Goal: Task Accomplishment & Management: Use online tool/utility

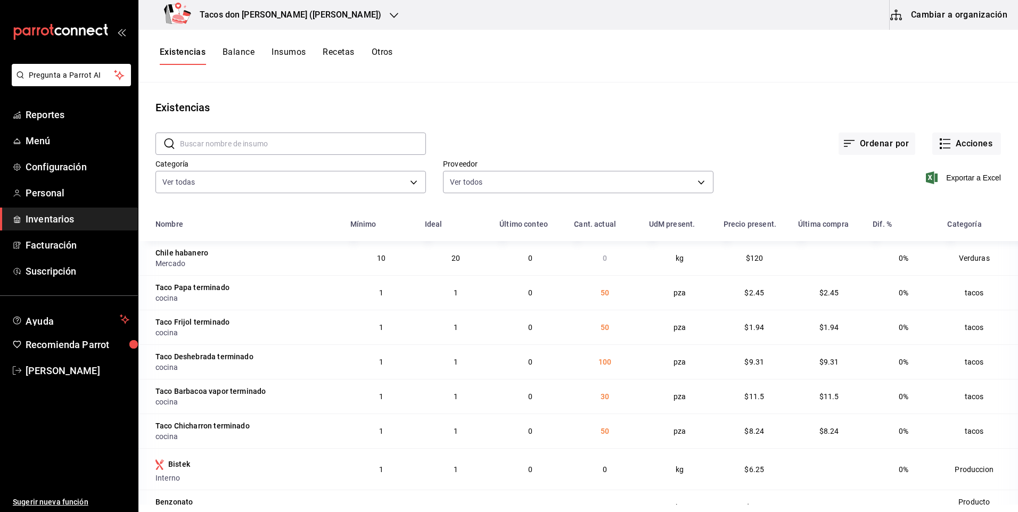
click at [259, 5] on div "Tacos don [PERSON_NAME] ([PERSON_NAME])" at bounding box center [275, 15] width 256 height 30
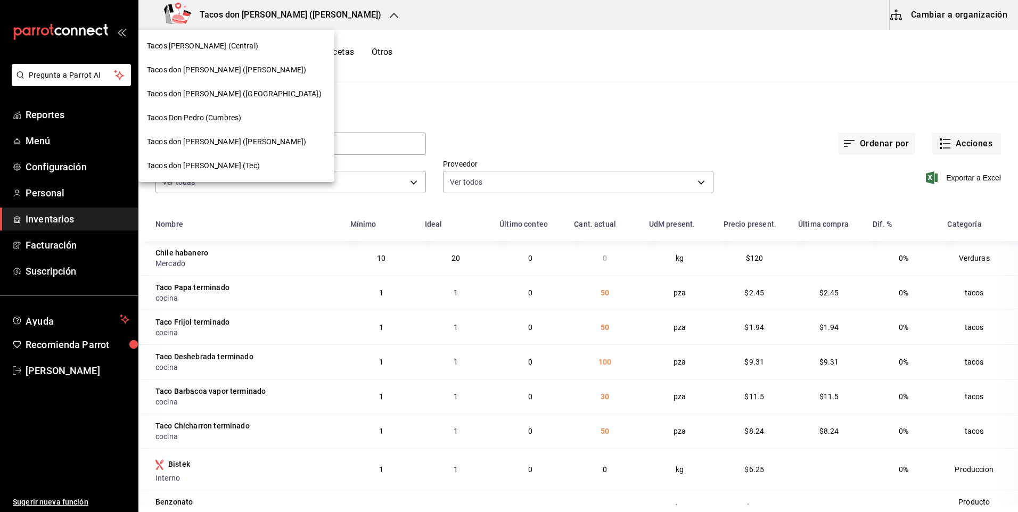
click at [244, 62] on div "Tacos don [PERSON_NAME] ([PERSON_NAME])" at bounding box center [236, 70] width 196 height 24
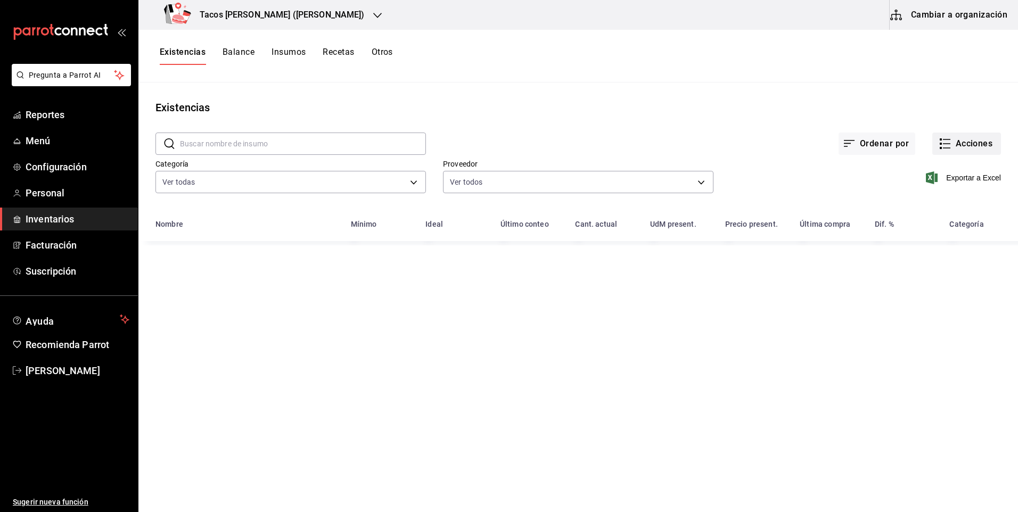
click at [957, 146] on button "Acciones" at bounding box center [966, 144] width 69 height 22
click at [941, 206] on span "Compra" at bounding box center [956, 201] width 89 height 11
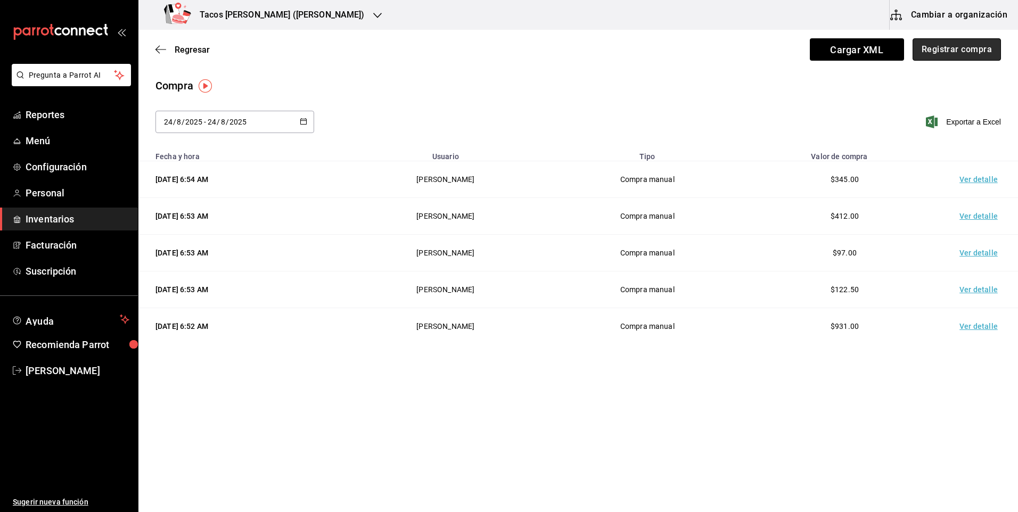
click at [945, 46] on button "Registrar compra" at bounding box center [957, 49] width 88 height 22
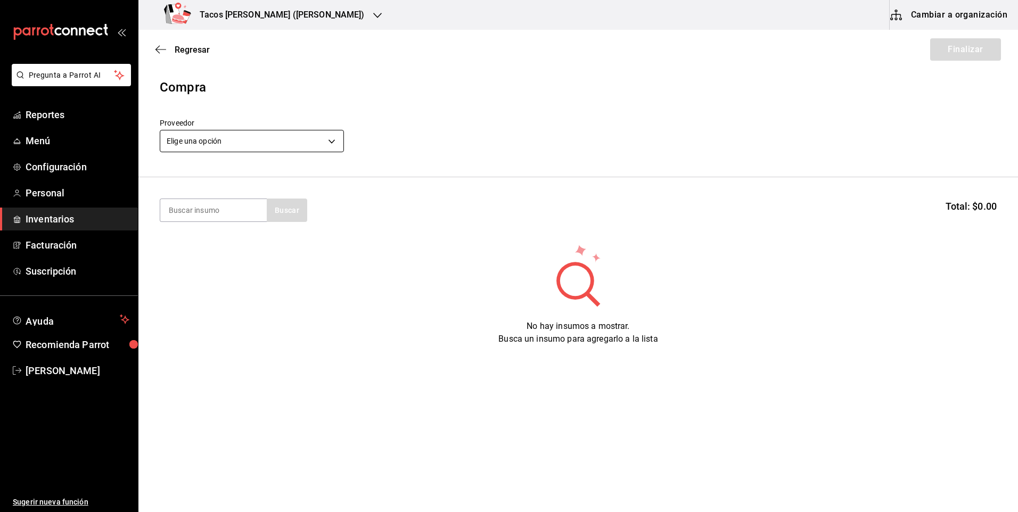
click at [252, 142] on body "Pregunta a Parrot AI Reportes Menú Configuración Personal Inventarios Facturaci…" at bounding box center [509, 226] width 1018 height 452
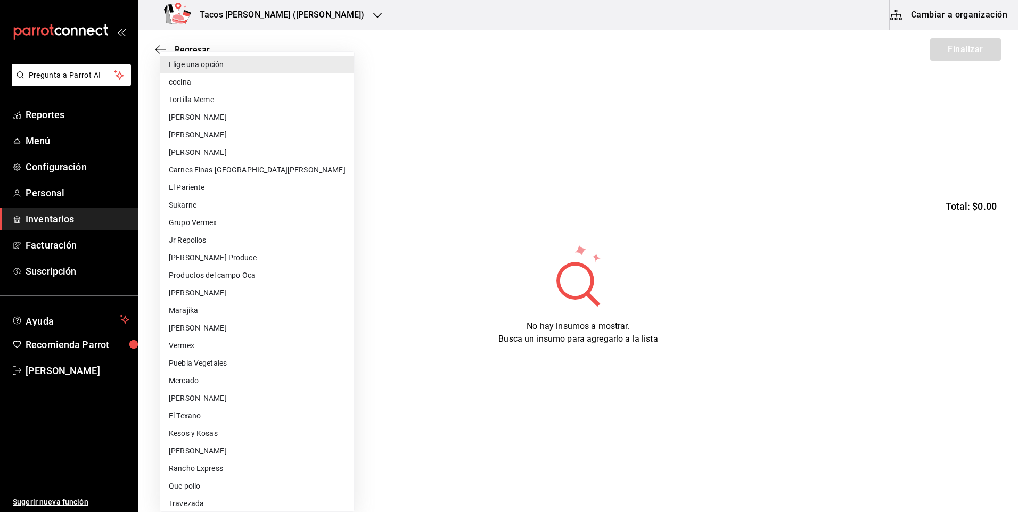
click at [253, 83] on li "cocina" at bounding box center [257, 82] width 194 height 18
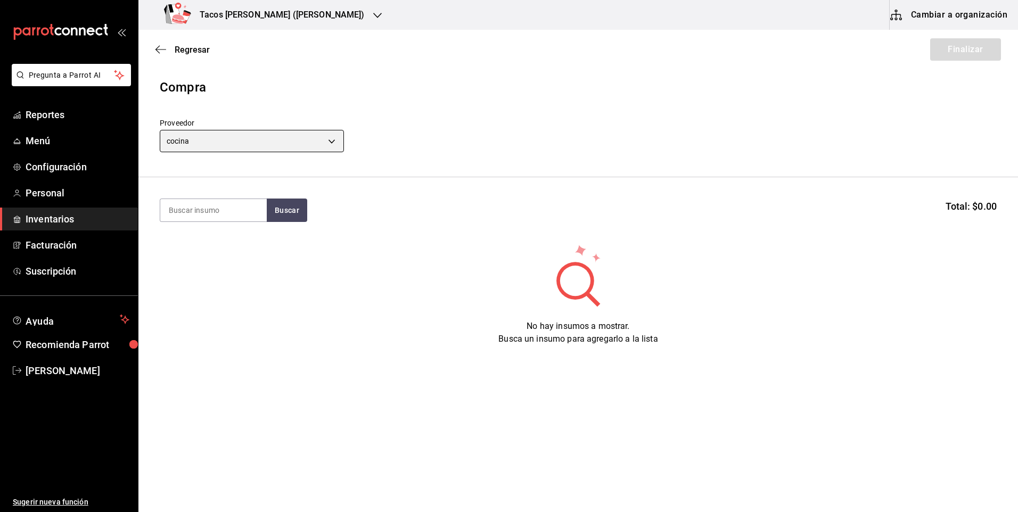
type input "237c9a5b-4078-49eb-83ef-23bf52bd7acd"
click at [245, 212] on input at bounding box center [213, 210] width 106 height 22
type input "des"
click at [308, 204] on div "des Buscar Total: $0.00" at bounding box center [578, 210] width 837 height 23
click at [294, 207] on button "Buscar" at bounding box center [287, 210] width 40 height 23
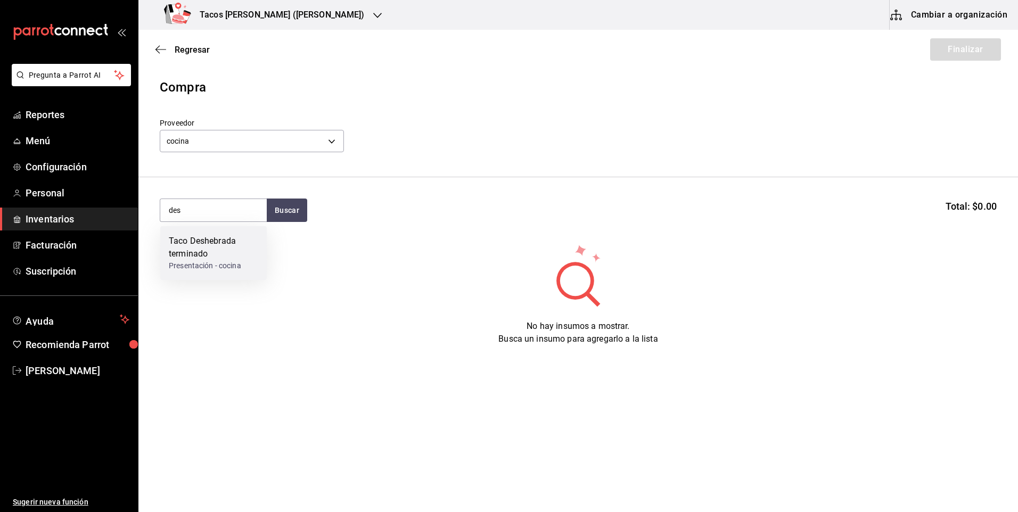
click at [245, 237] on div "Taco Deshebrada terminado" at bounding box center [213, 248] width 89 height 26
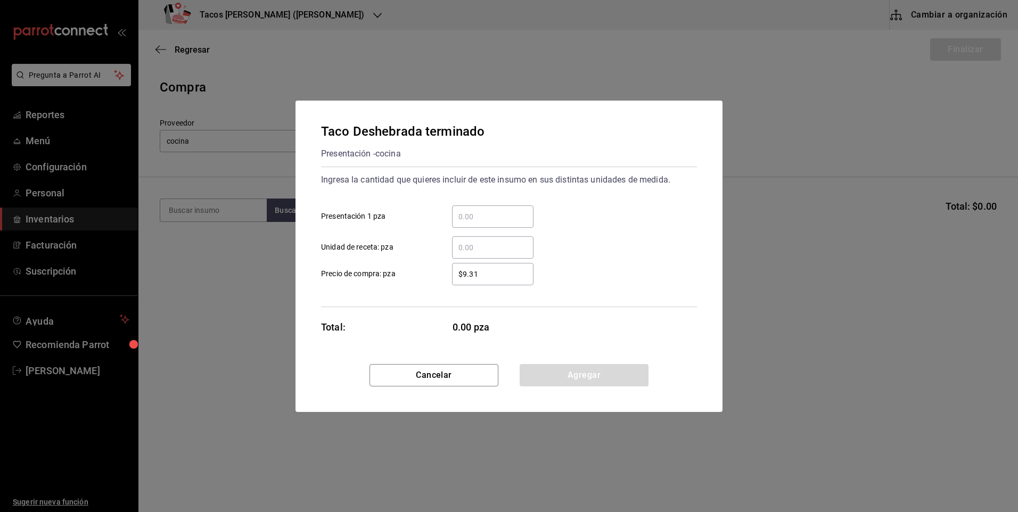
click at [466, 210] on input "​ Presentación 1 pza" at bounding box center [492, 216] width 81 height 13
type input "200"
click at [582, 377] on button "Agregar" at bounding box center [584, 375] width 129 height 22
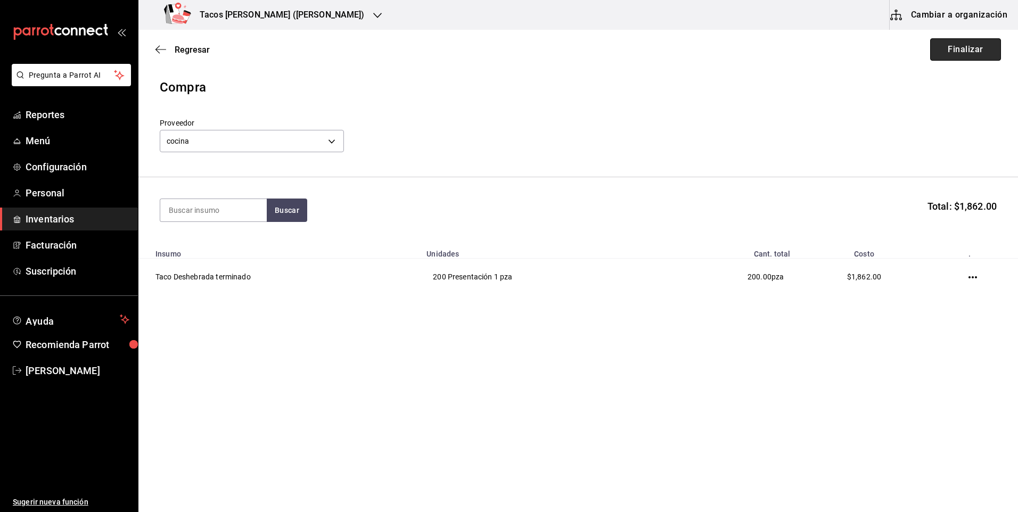
click at [973, 60] on button "Finalizar" at bounding box center [965, 49] width 71 height 22
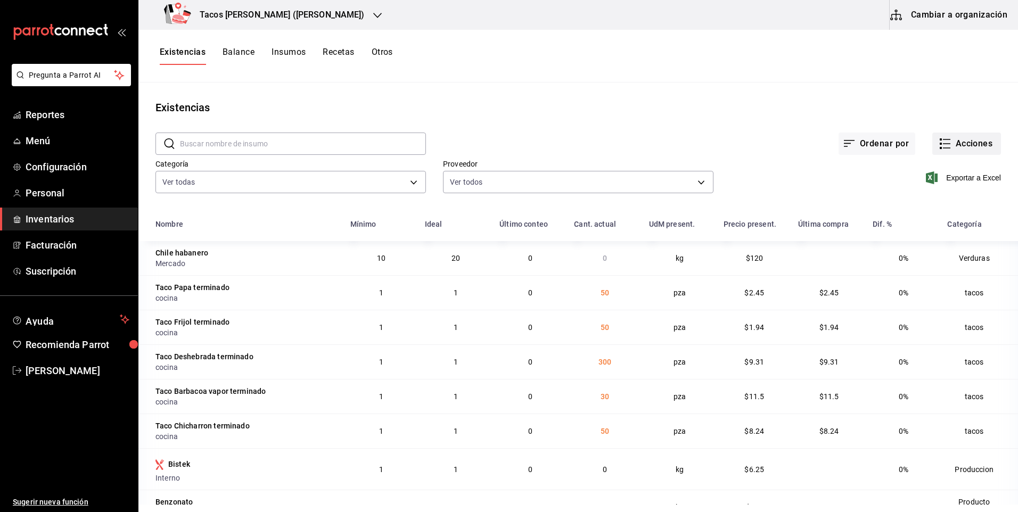
click at [965, 137] on button "Acciones" at bounding box center [966, 144] width 69 height 22
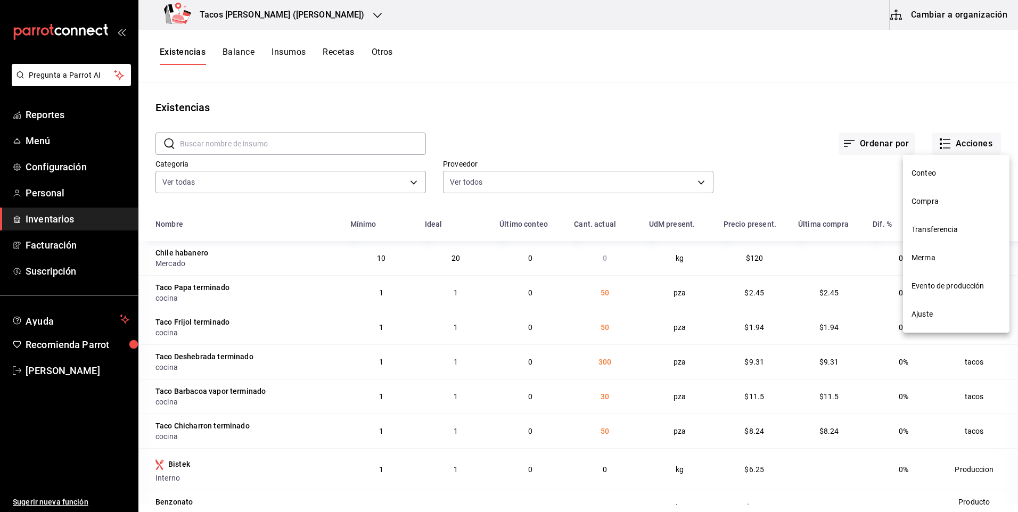
click at [952, 202] on span "Compra" at bounding box center [956, 201] width 89 height 11
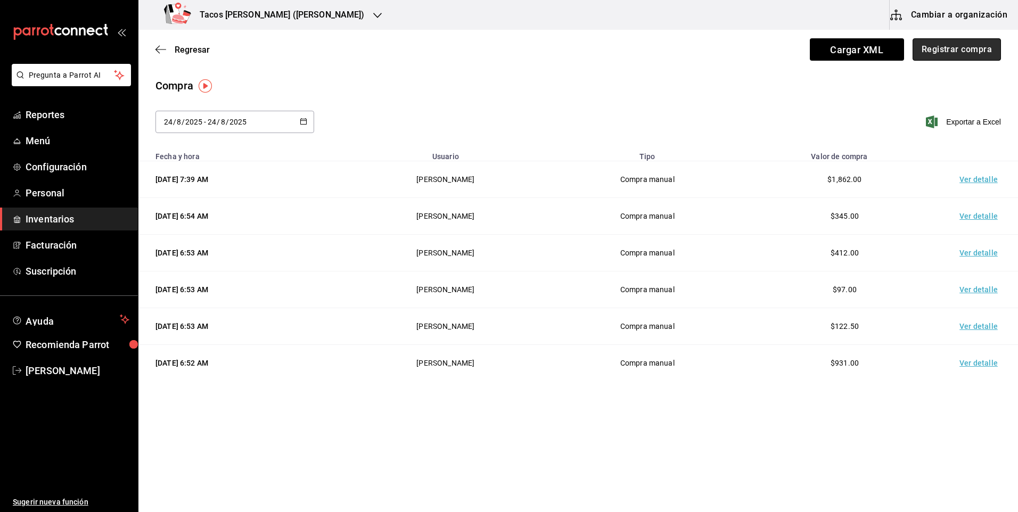
click at [955, 52] on button "Registrar compra" at bounding box center [957, 49] width 88 height 22
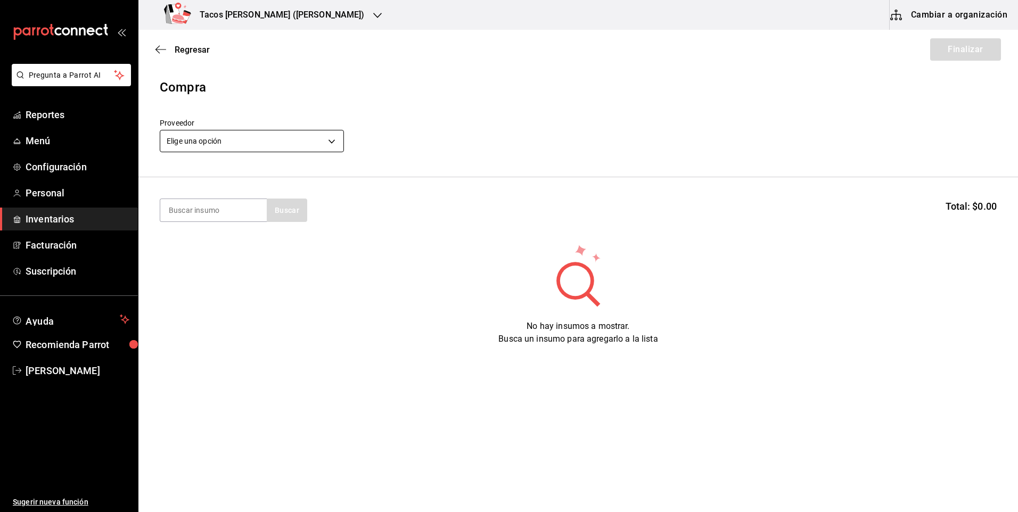
click at [282, 137] on body "Pregunta a Parrot AI Reportes Menú Configuración Personal Inventarios Facturaci…" at bounding box center [509, 226] width 1018 height 452
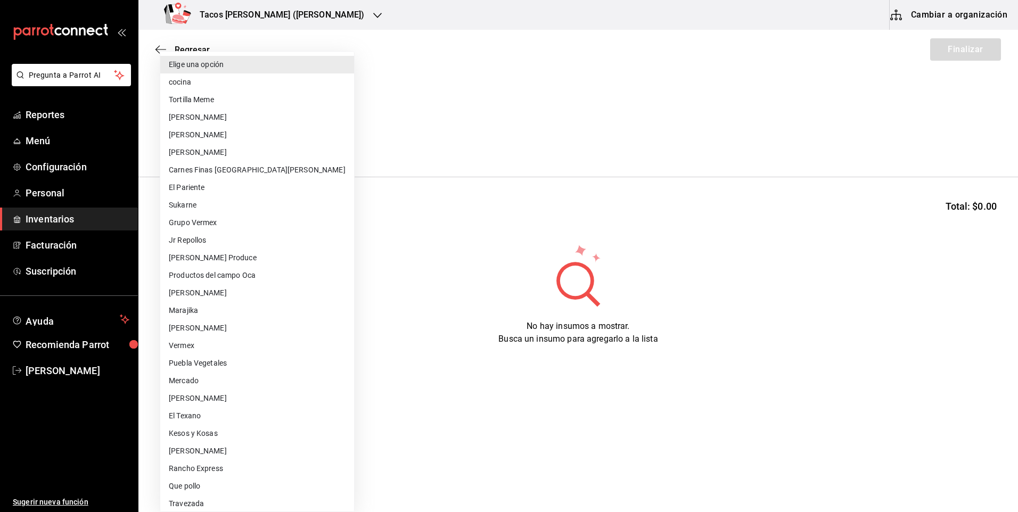
click at [225, 71] on li "Elige una opción" at bounding box center [257, 65] width 194 height 18
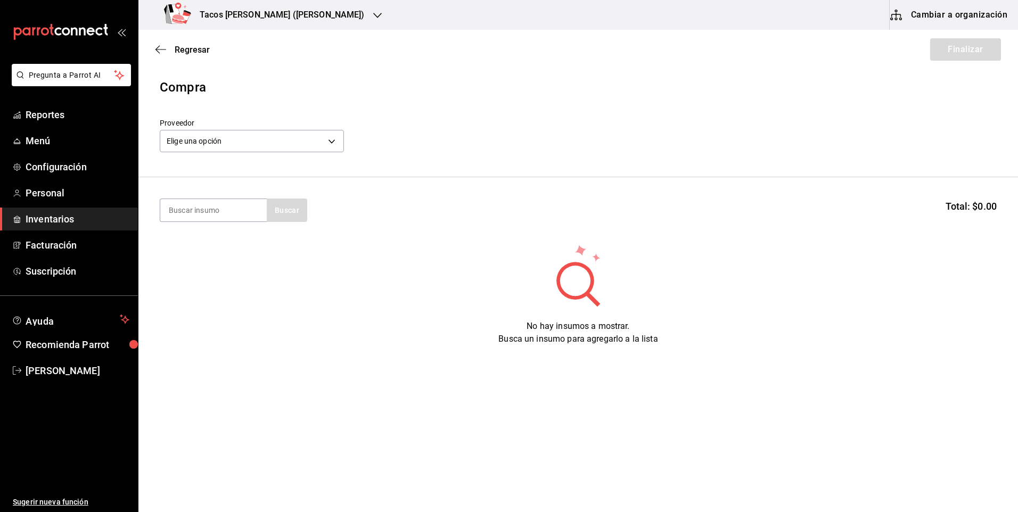
click at [233, 127] on div "Elige una opción default" at bounding box center [252, 140] width 184 height 28
click at [235, 141] on body "Pregunta a Parrot AI Reportes Menú Configuración Personal Inventarios Facturaci…" at bounding box center [509, 226] width 1018 height 452
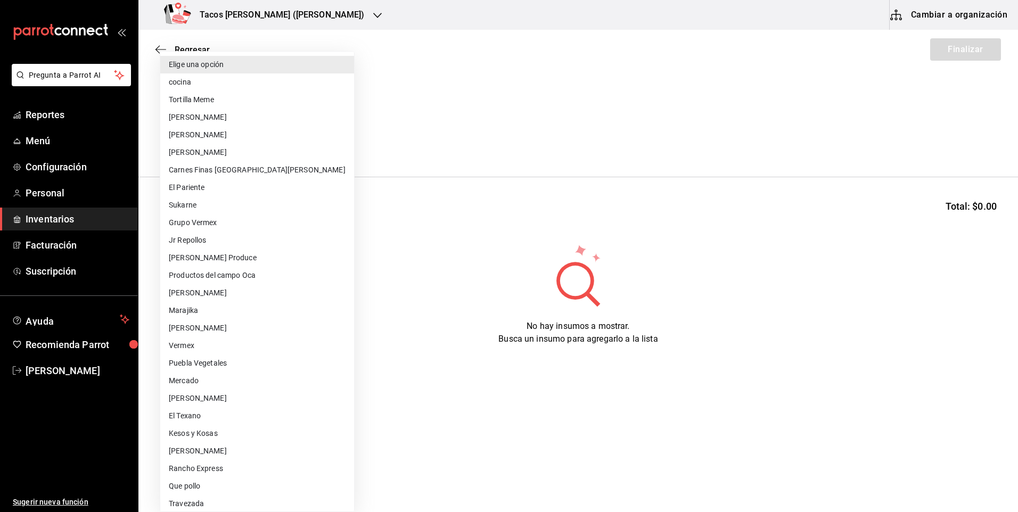
click at [198, 85] on li "cocina" at bounding box center [257, 82] width 194 height 18
type input "237c9a5b-4078-49eb-83ef-23bf52bd7acd"
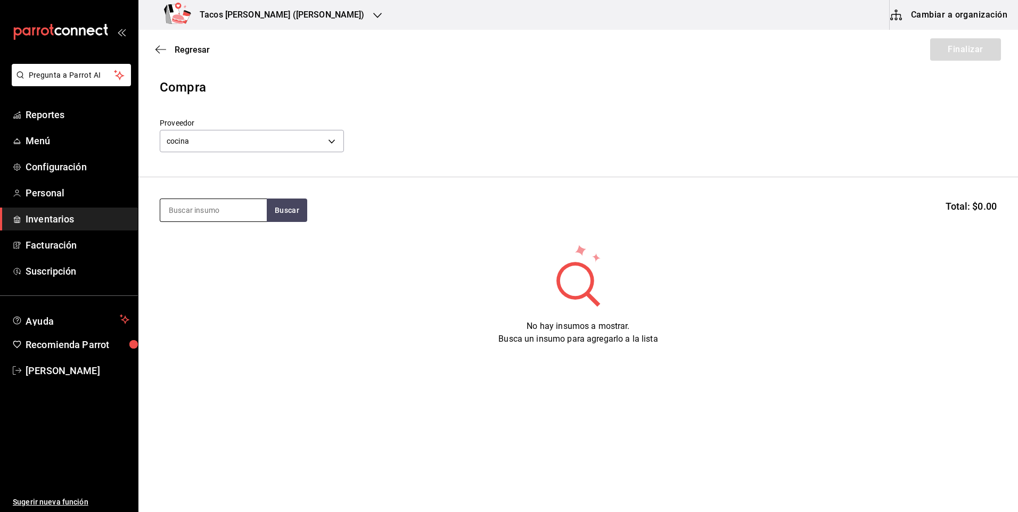
click at [214, 203] on input at bounding box center [213, 210] width 106 height 22
type input "pap"
click at [266, 211] on div "pap Buscar" at bounding box center [234, 210] width 148 height 23
click at [283, 213] on button "Buscar" at bounding box center [287, 210] width 40 height 23
click at [217, 235] on div "Taco Papa terminado" at bounding box center [210, 241] width 83 height 13
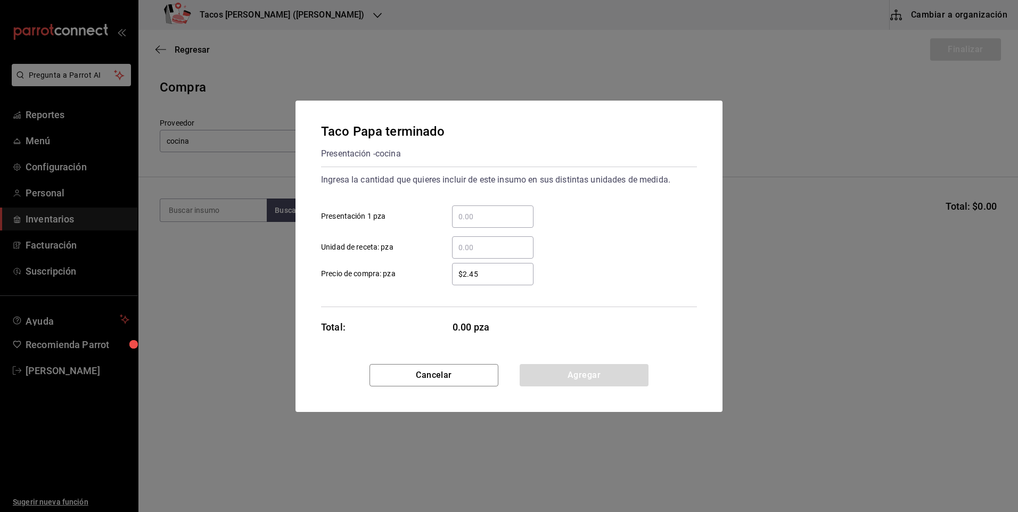
click at [495, 208] on div "​" at bounding box center [492, 217] width 81 height 22
click at [495, 210] on input "​ Presentación 1 pza" at bounding box center [492, 216] width 81 height 13
type input "100"
click at [611, 377] on button "Agregar" at bounding box center [584, 375] width 129 height 22
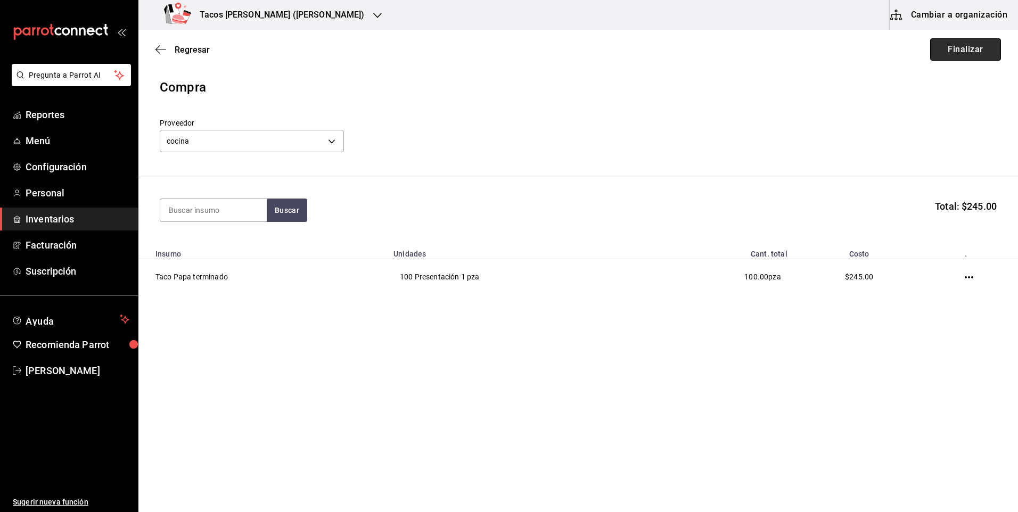
click at [951, 53] on button "Finalizar" at bounding box center [965, 49] width 71 height 22
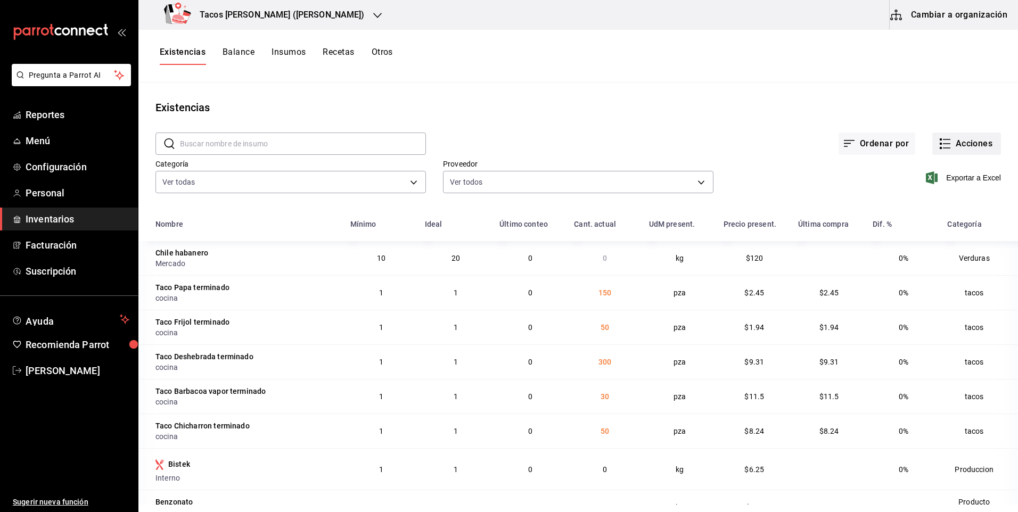
click at [968, 147] on button "Acciones" at bounding box center [966, 144] width 69 height 22
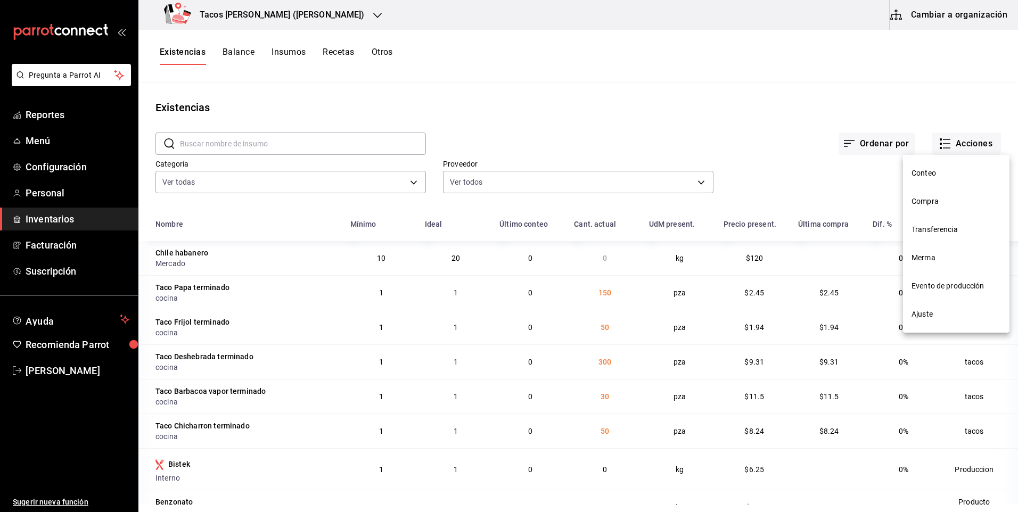
click at [956, 203] on span "Compra" at bounding box center [956, 201] width 89 height 11
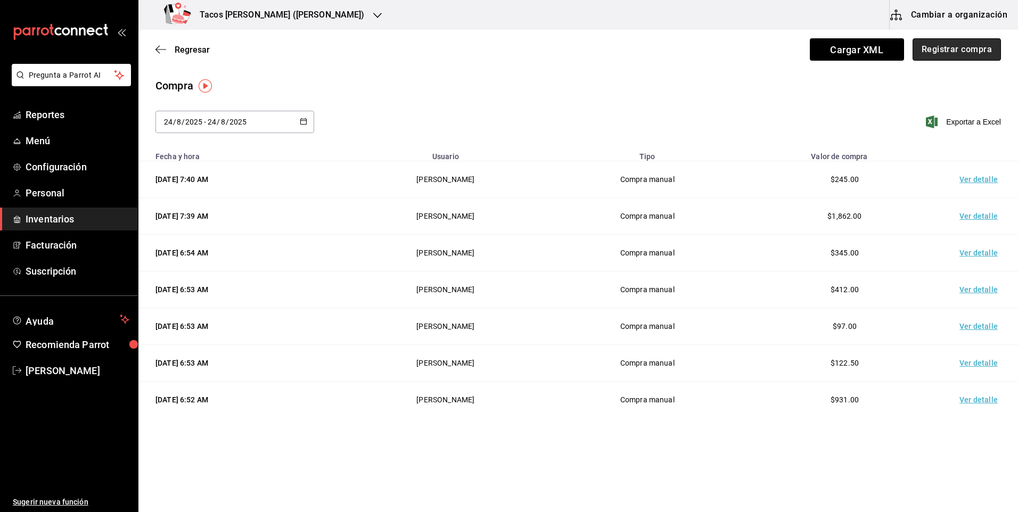
click at [940, 55] on button "Registrar compra" at bounding box center [957, 49] width 88 height 22
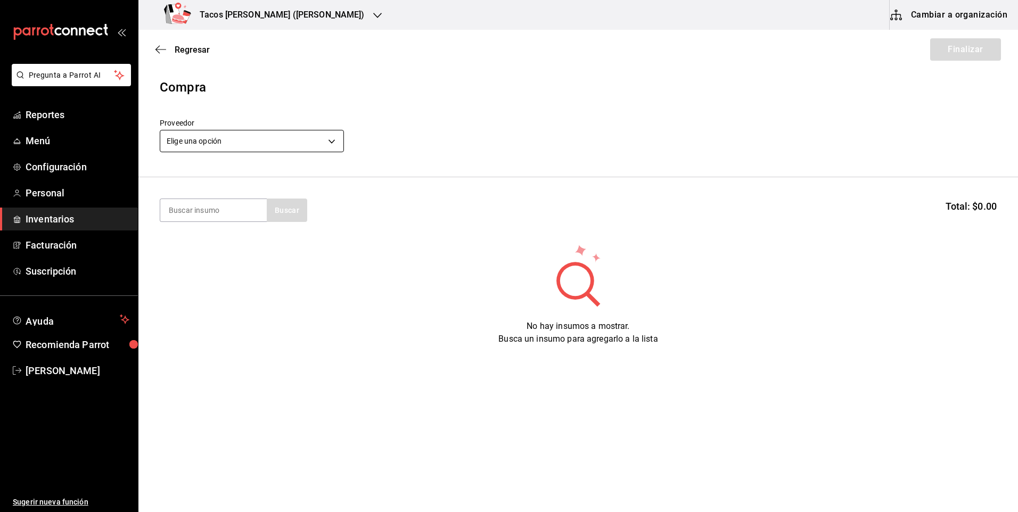
click at [323, 142] on body "Pregunta a Parrot AI Reportes Menú Configuración Personal Inventarios Facturaci…" at bounding box center [509, 226] width 1018 height 452
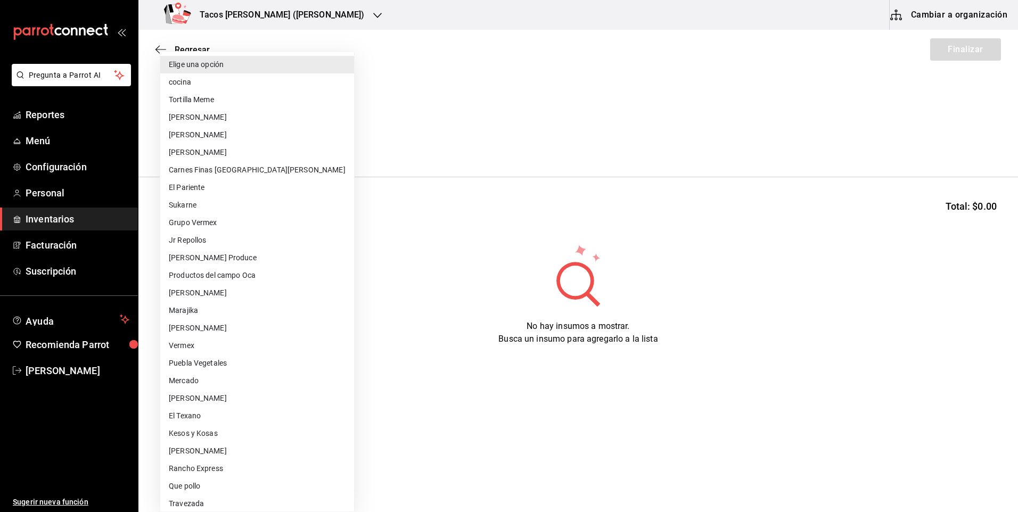
click at [215, 78] on li "cocina" at bounding box center [257, 82] width 194 height 18
type input "237c9a5b-4078-49eb-83ef-23bf52bd7acd"
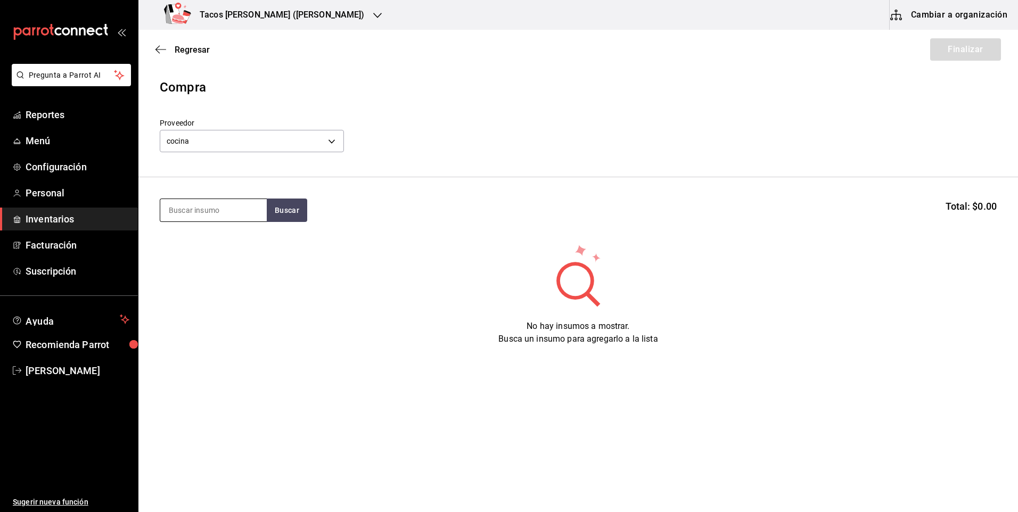
click at [212, 207] on input at bounding box center [213, 210] width 106 height 22
type input "fri"
click at [279, 209] on button "Buscar" at bounding box center [287, 210] width 40 height 23
click at [242, 244] on div "Taco Frijol terminado" at bounding box center [209, 241] width 81 height 13
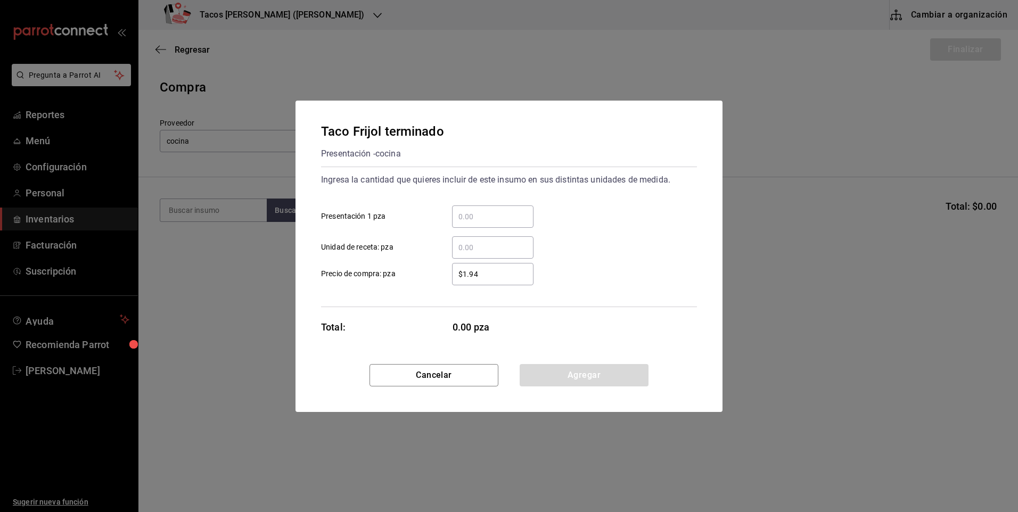
click at [495, 220] on input "​ Presentación 1 pza" at bounding box center [492, 216] width 81 height 13
type input "100"
click at [549, 366] on button "Agregar" at bounding box center [584, 375] width 129 height 22
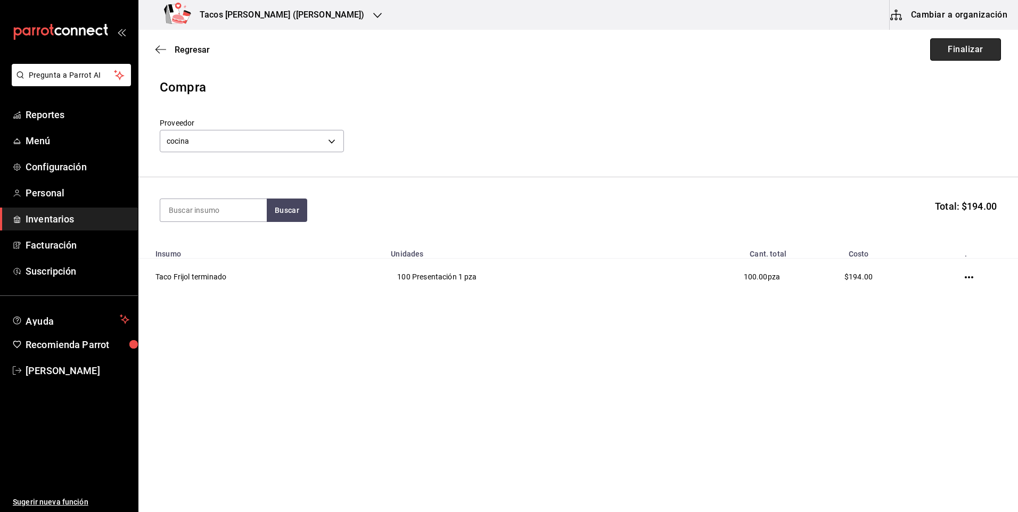
click at [956, 51] on button "Finalizar" at bounding box center [965, 49] width 71 height 22
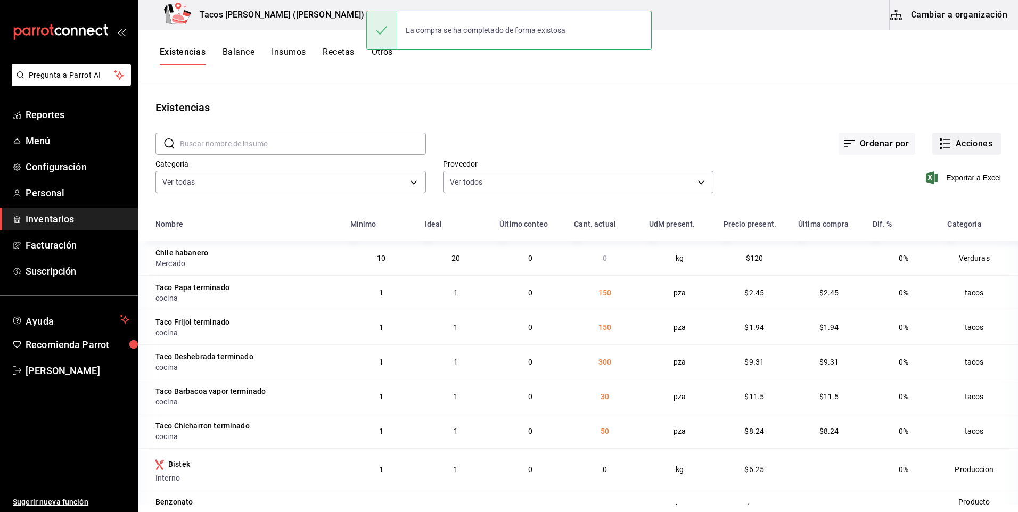
click at [971, 146] on button "Acciones" at bounding box center [966, 144] width 69 height 22
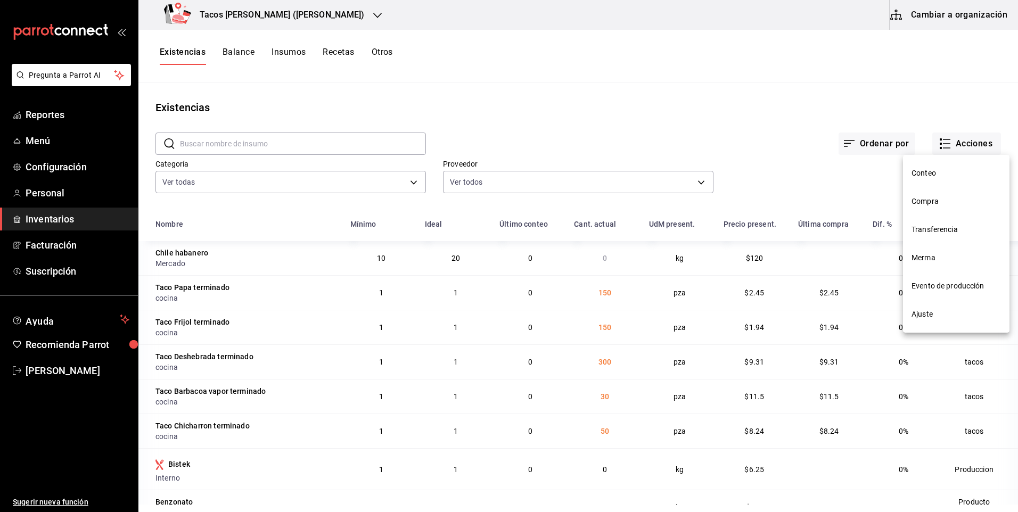
click at [952, 204] on span "Compra" at bounding box center [956, 201] width 89 height 11
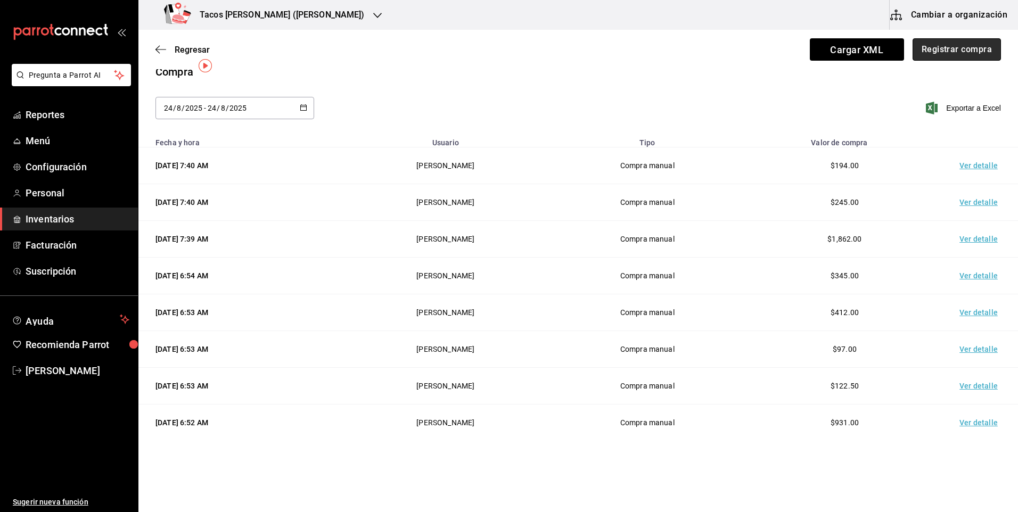
scroll to position [20, 0]
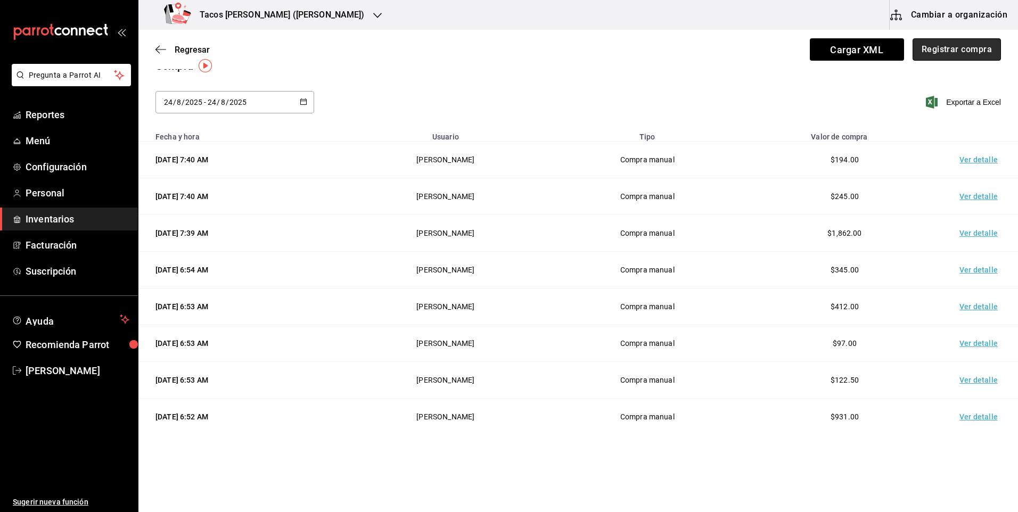
click at [942, 53] on button "Registrar compra" at bounding box center [957, 49] width 88 height 22
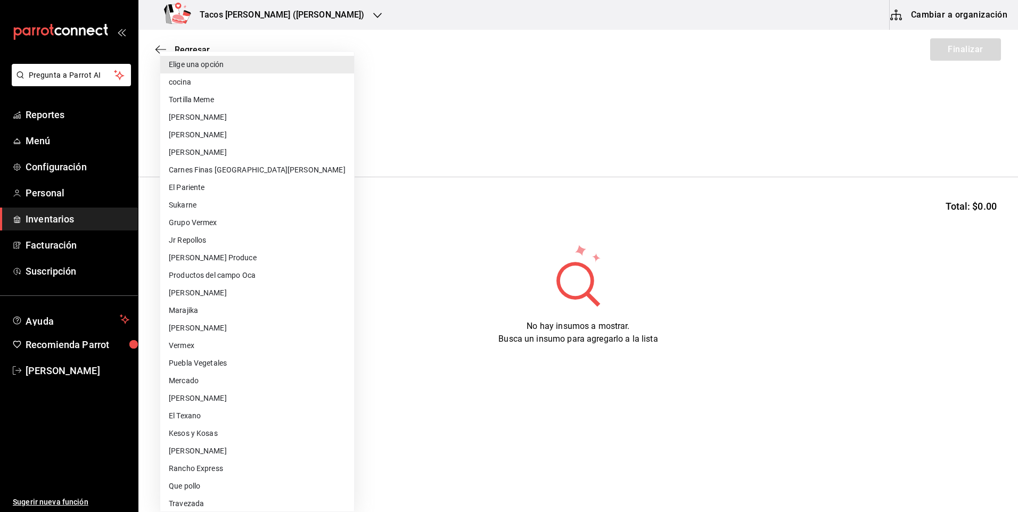
click at [236, 132] on body "Pregunta a Parrot AI Reportes Menú Configuración Personal Inventarios Facturaci…" at bounding box center [509, 226] width 1018 height 452
click at [232, 86] on li "cocina" at bounding box center [257, 82] width 194 height 18
type input "237c9a5b-4078-49eb-83ef-23bf52bd7acd"
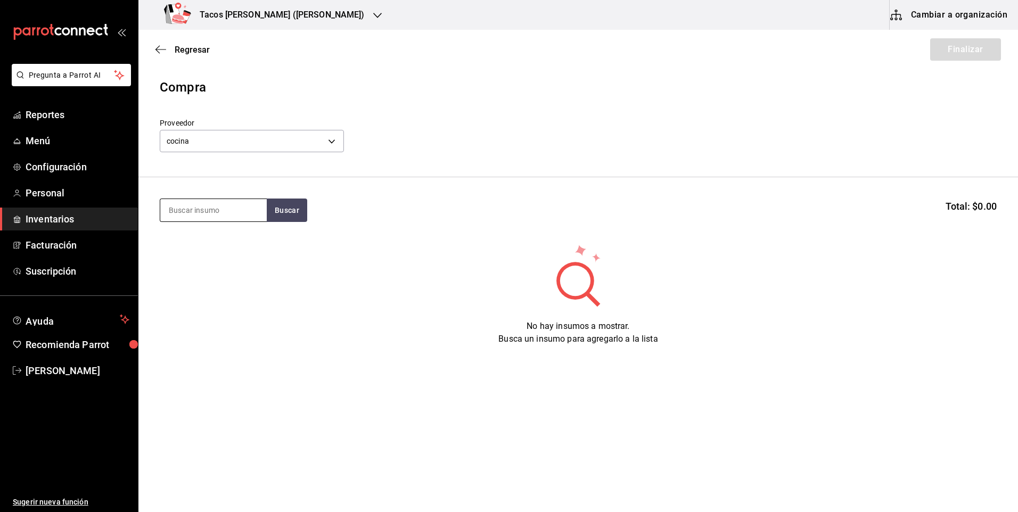
click at [210, 212] on input at bounding box center [213, 210] width 106 height 22
type input "chi"
click at [287, 217] on button "Buscar" at bounding box center [287, 210] width 40 height 23
click at [252, 249] on div "Taco Chicharron terminado" at bounding box center [213, 248] width 89 height 26
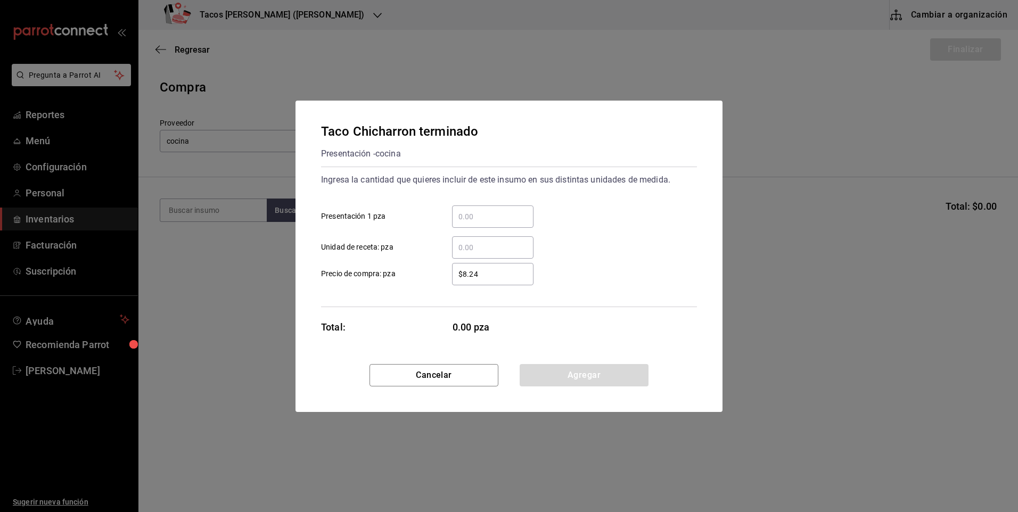
click at [507, 219] on input "​ Presentación 1 pza" at bounding box center [492, 216] width 81 height 13
type input "100"
click at [576, 377] on button "Agregar" at bounding box center [584, 375] width 129 height 22
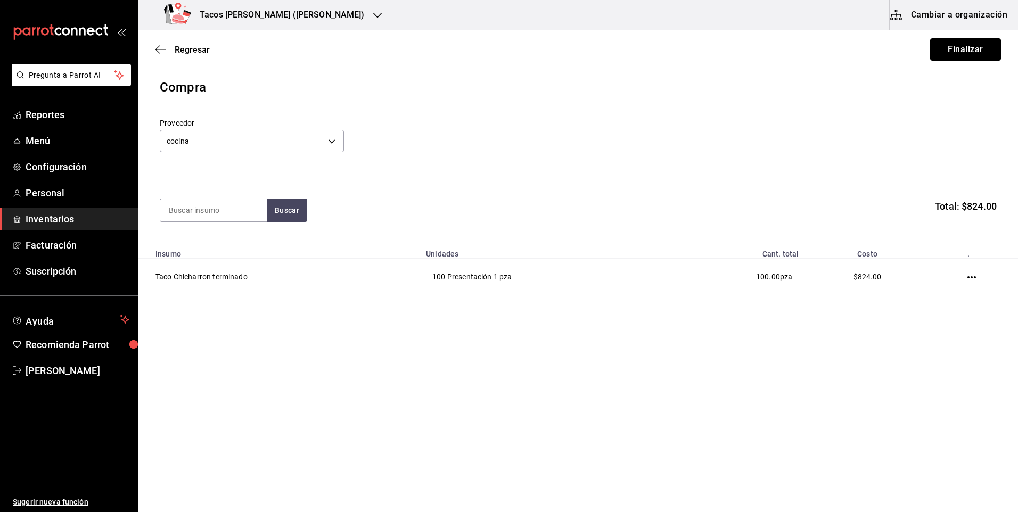
click at [965, 54] on button "Finalizar" at bounding box center [965, 49] width 71 height 22
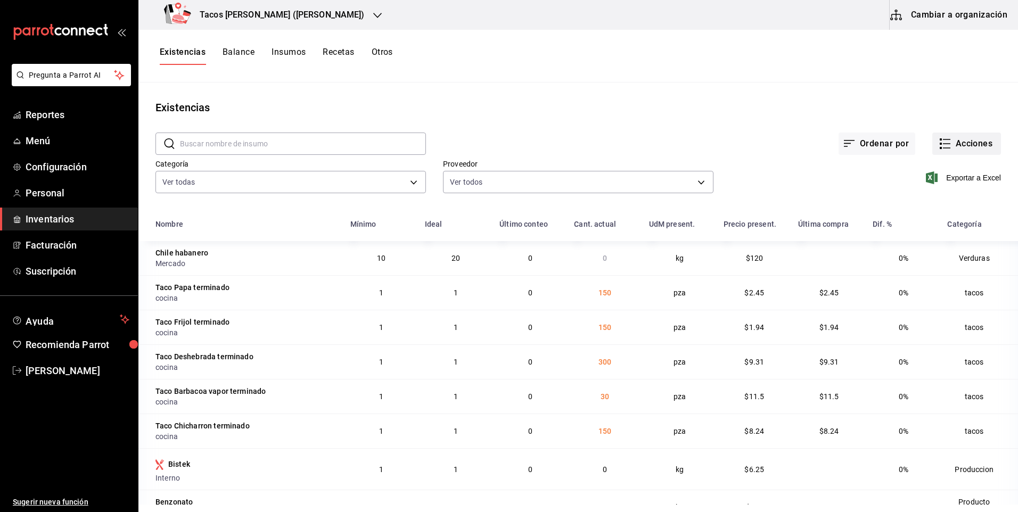
click at [945, 134] on button "Acciones" at bounding box center [966, 144] width 69 height 22
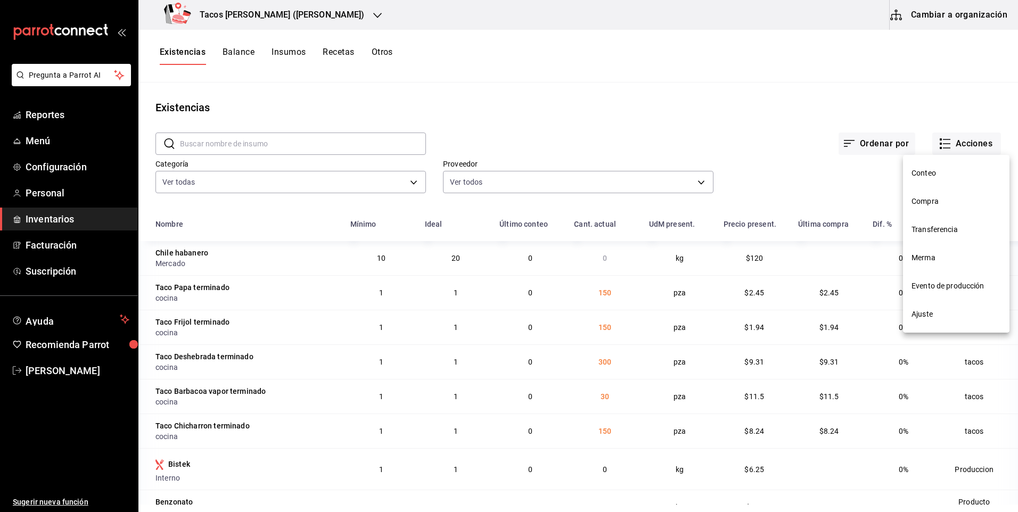
click at [936, 203] on span "Compra" at bounding box center [956, 201] width 89 height 11
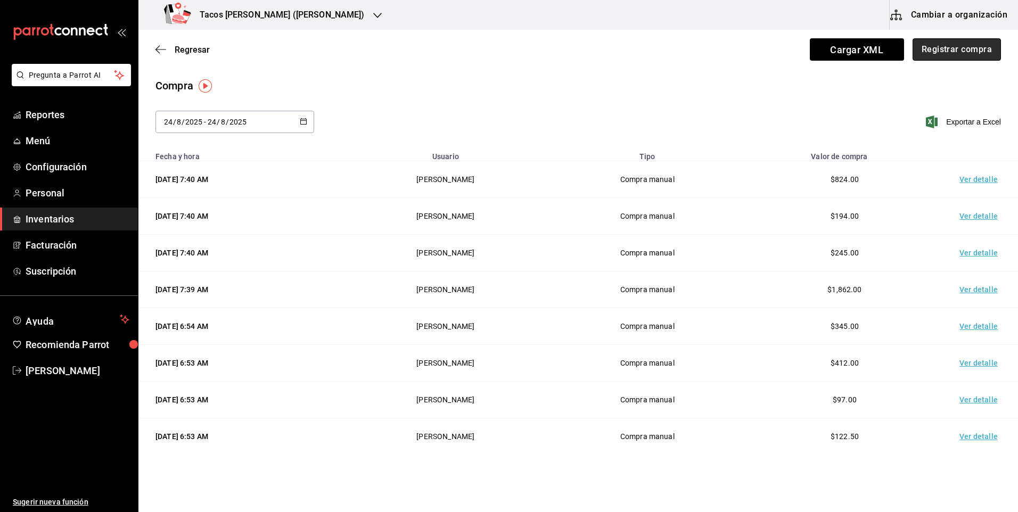
click at [919, 42] on button "Registrar compra" at bounding box center [957, 49] width 88 height 22
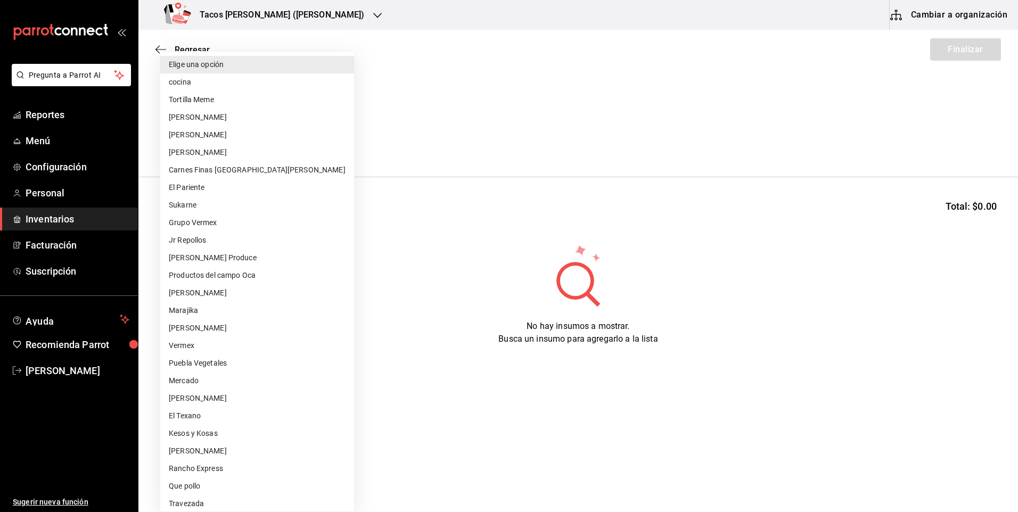
click at [283, 138] on body "Pregunta a Parrot AI Reportes Menú Configuración Personal Inventarios Facturaci…" at bounding box center [509, 226] width 1018 height 452
click at [212, 82] on li "cocina" at bounding box center [257, 82] width 194 height 18
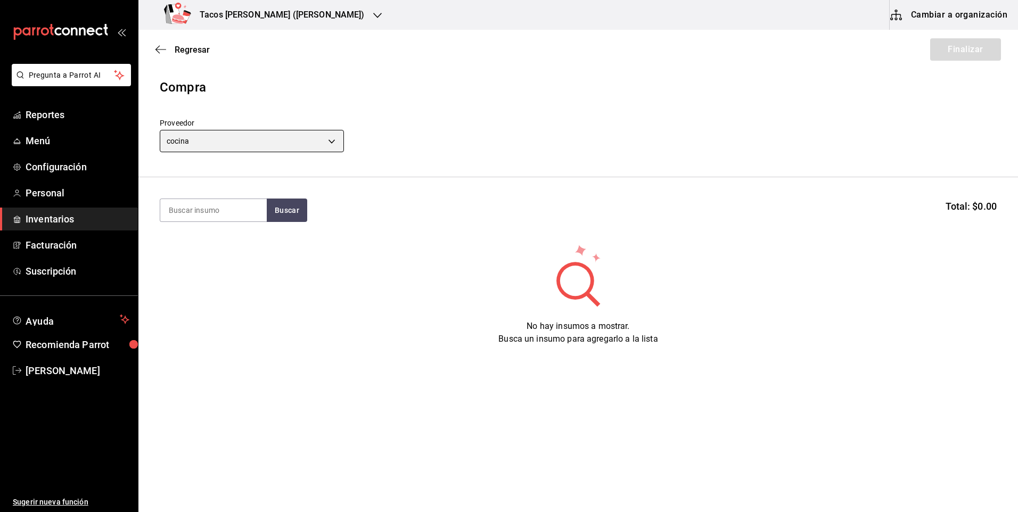
type input "237c9a5b-4078-49eb-83ef-23bf52bd7acd"
click at [219, 212] on input at bounding box center [213, 210] width 106 height 22
type input "barb"
click at [284, 215] on button "Buscar" at bounding box center [287, 210] width 40 height 23
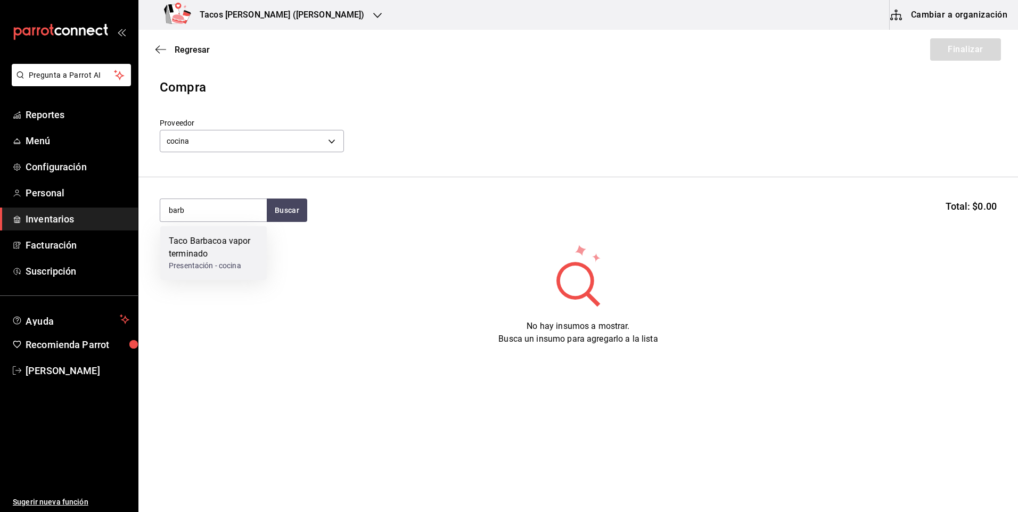
click at [227, 263] on div "Presentación - cocina" at bounding box center [213, 265] width 89 height 11
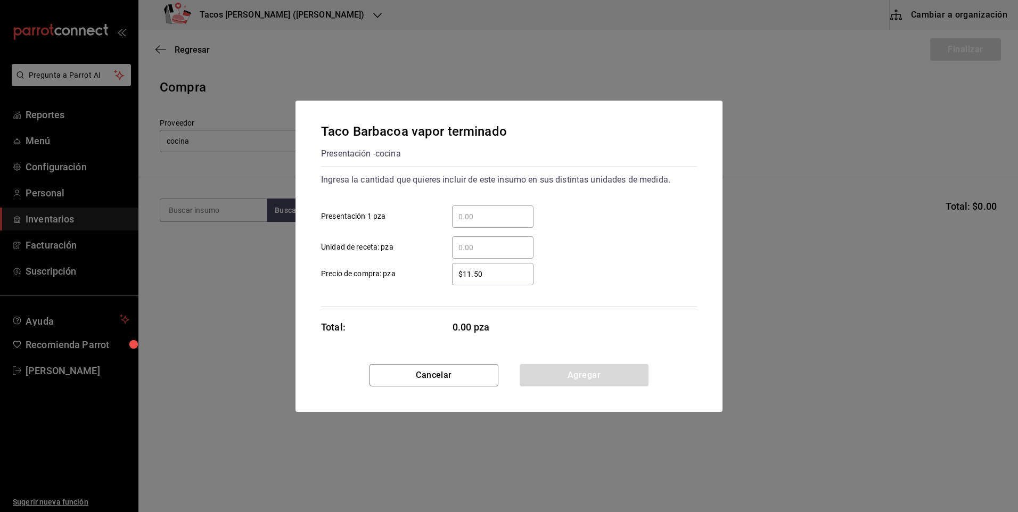
click at [498, 224] on div "​" at bounding box center [492, 217] width 81 height 22
click at [498, 223] on input "​ Presentación 1 pza" at bounding box center [492, 216] width 81 height 13
click at [499, 224] on div "​" at bounding box center [492, 217] width 81 height 22
click at [499, 223] on input "​ Presentación 1 pza" at bounding box center [492, 216] width 81 height 13
type input "50"
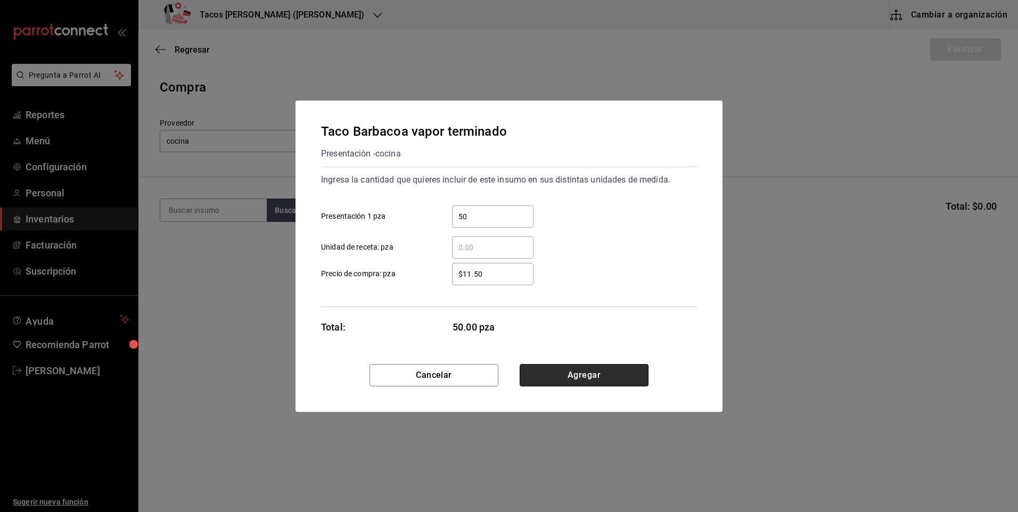
click at [612, 382] on button "Agregar" at bounding box center [584, 375] width 129 height 22
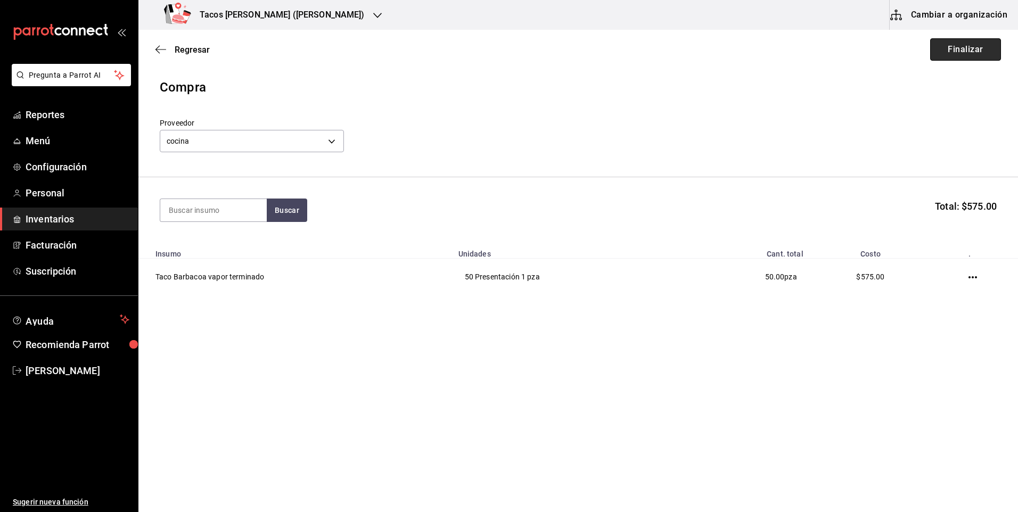
click at [973, 51] on button "Finalizar" at bounding box center [965, 49] width 71 height 22
